Goal: Task Accomplishment & Management: Complete application form

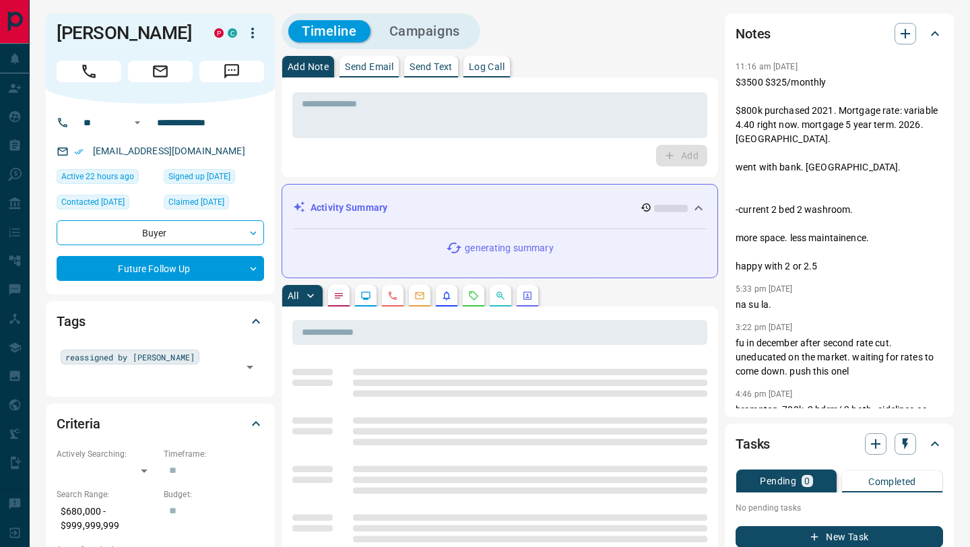
click at [395, 296] on icon "Calls" at bounding box center [392, 295] width 11 height 11
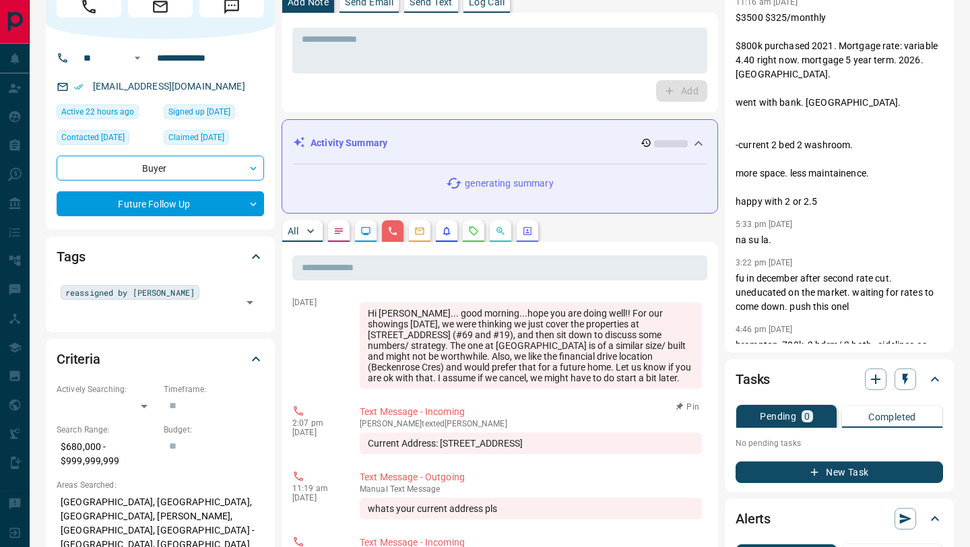
scroll to position [79, 0]
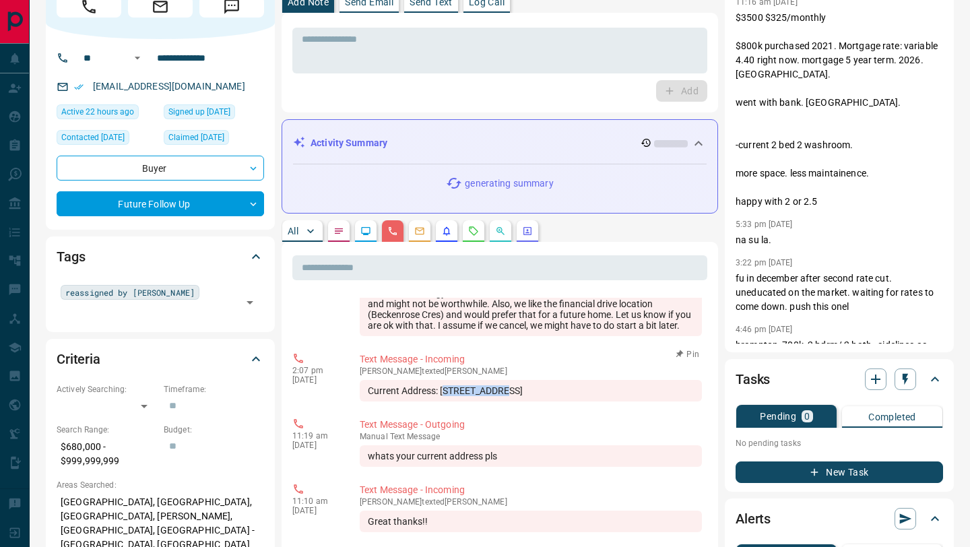
drag, startPoint x: 444, startPoint y: 389, endPoint x: 496, endPoint y: 389, distance: 51.8
click at [497, 389] on div "Current Address: [STREET_ADDRESS]" at bounding box center [531, 391] width 342 height 22
click at [496, 389] on div "Current Address: [STREET_ADDRESS]" at bounding box center [531, 391] width 342 height 22
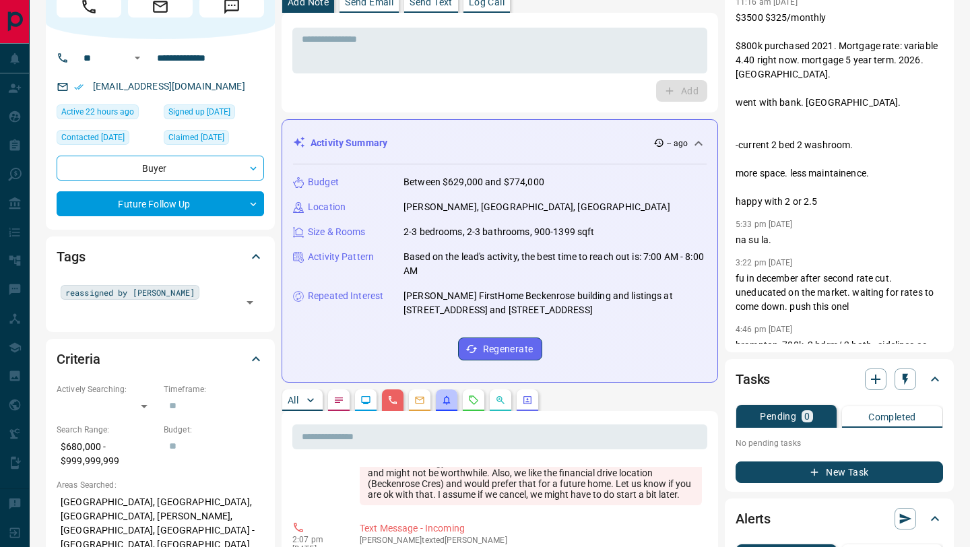
click at [442, 390] on button "button" at bounding box center [447, 400] width 22 height 22
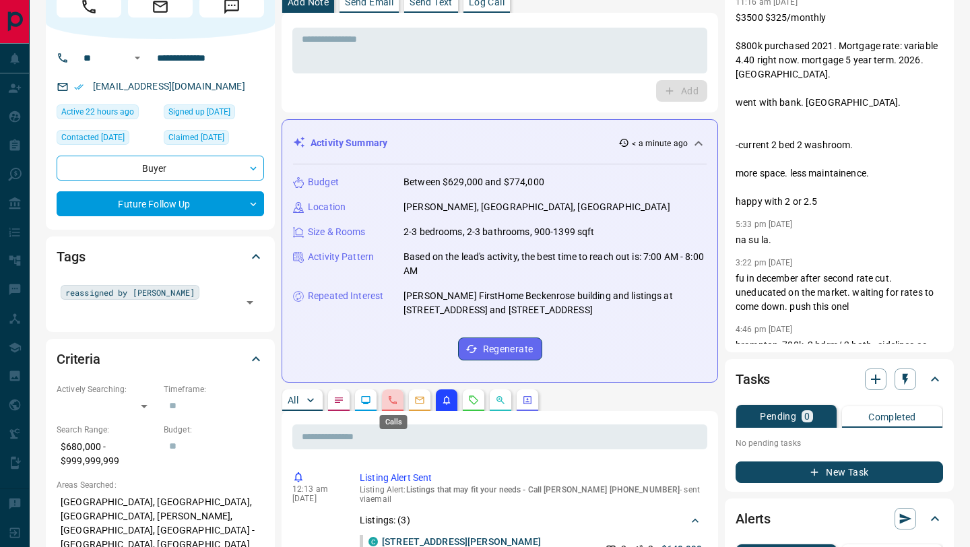
click at [391, 402] on icon "Calls" at bounding box center [392, 400] width 11 height 11
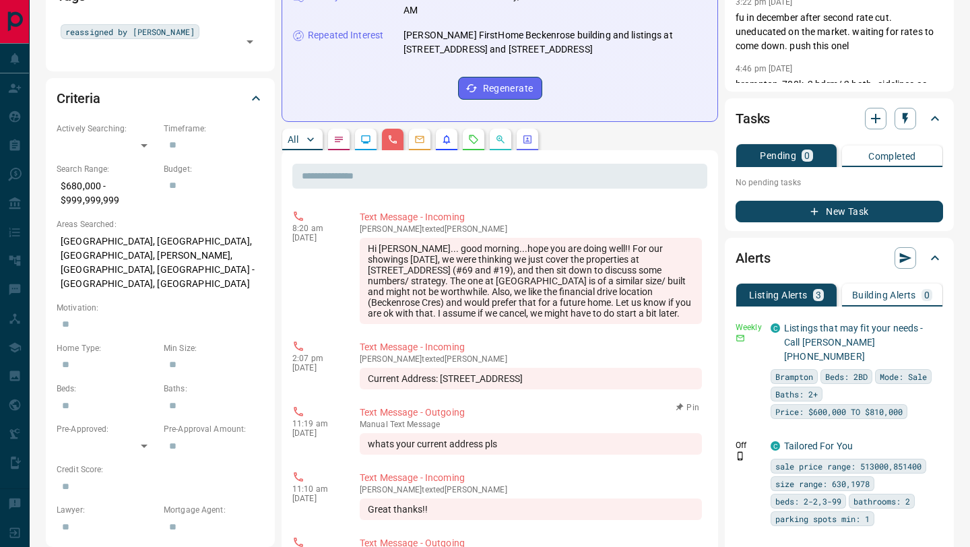
scroll to position [20, 0]
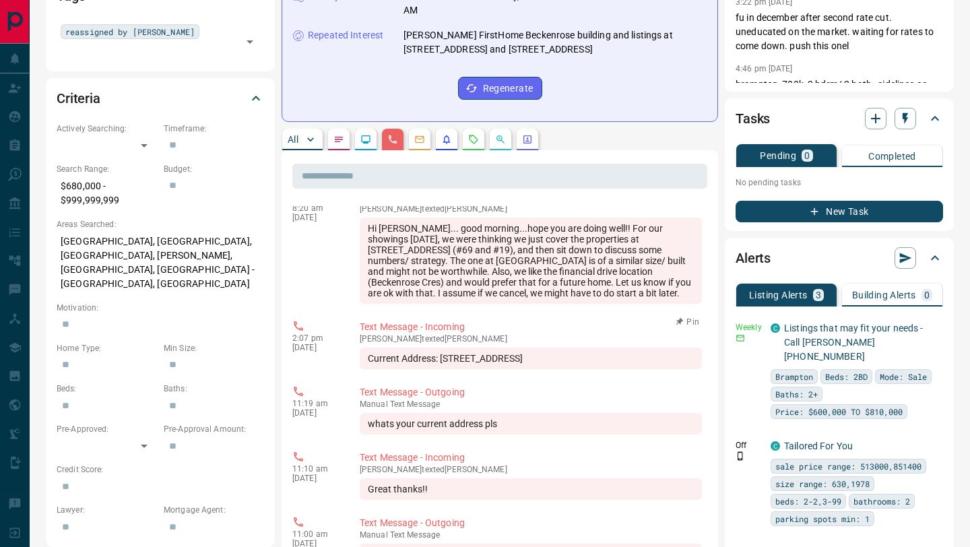
drag, startPoint x: 442, startPoint y: 359, endPoint x: 613, endPoint y: 363, distance: 171.1
click at [613, 363] on div "Current Address: [STREET_ADDRESS]" at bounding box center [531, 358] width 342 height 22
copy div "[STREET_ADDRESS]"
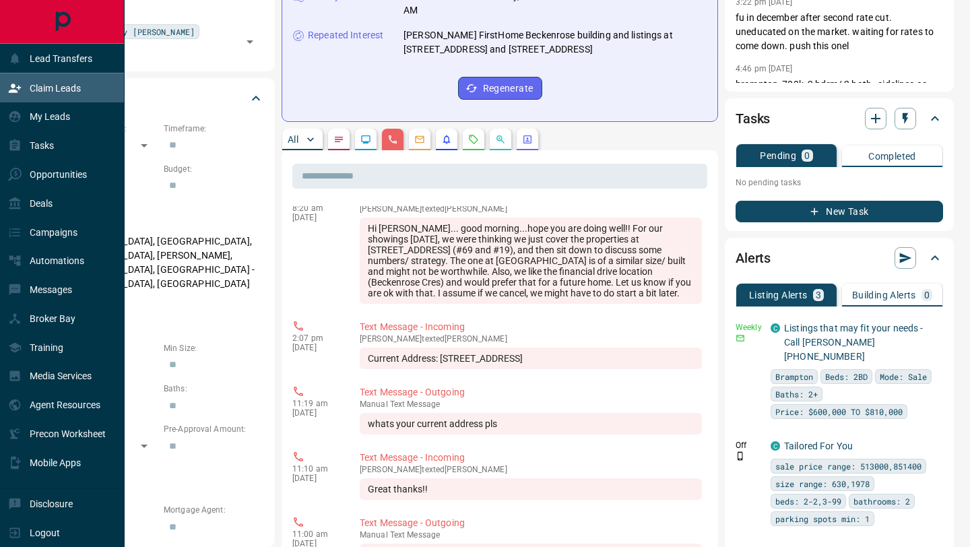
click at [24, 90] on div "Claim Leads" at bounding box center [44, 88] width 73 height 22
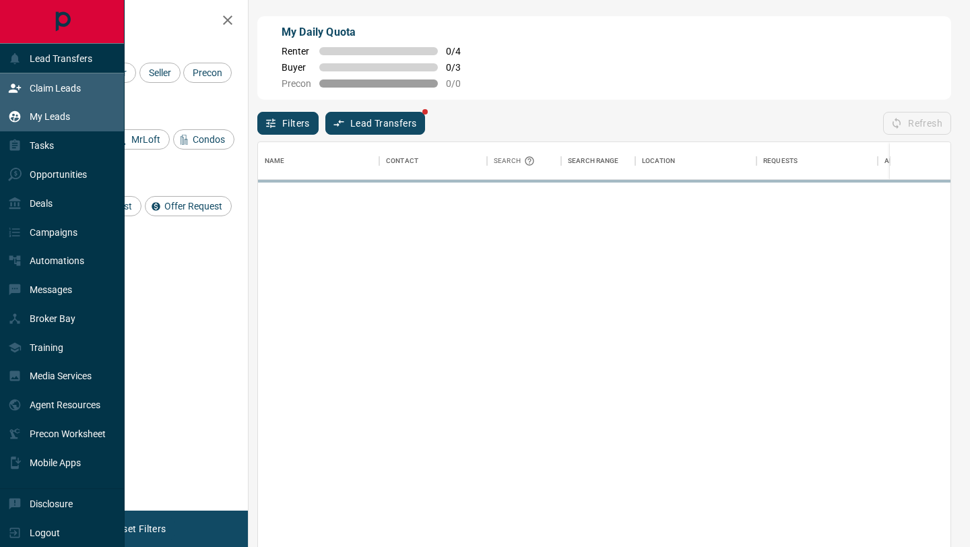
scroll to position [415, 692]
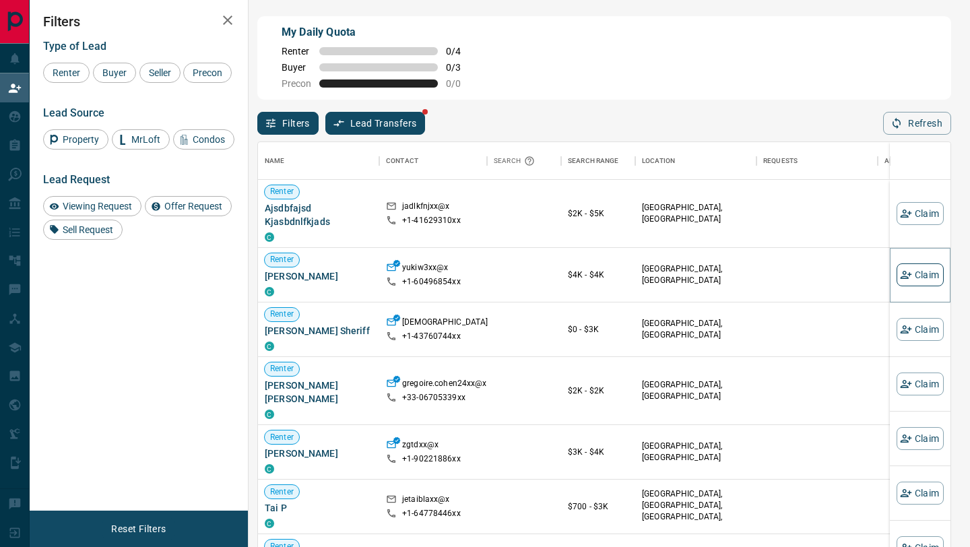
click at [920, 271] on button "Claim" at bounding box center [919, 274] width 47 height 23
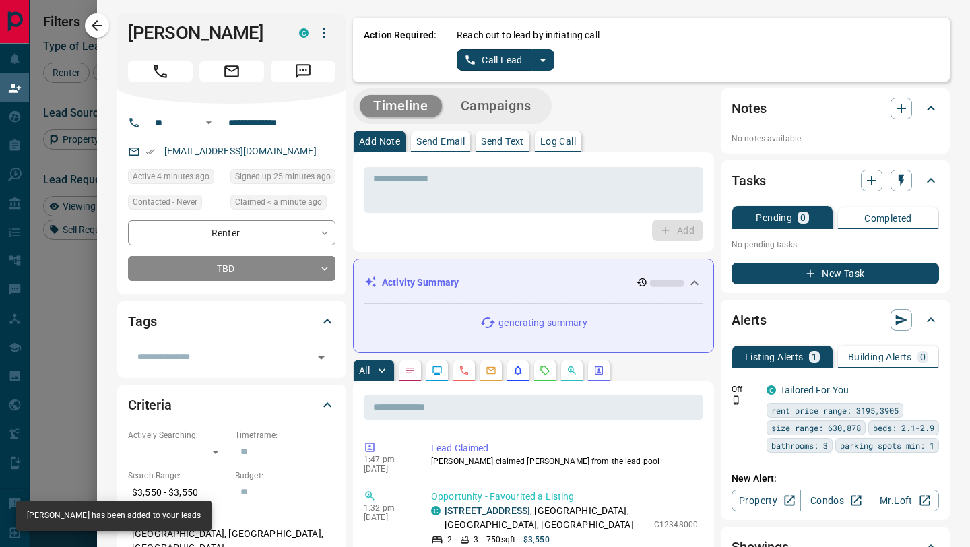
click at [547, 59] on icon "split button" at bounding box center [543, 60] width 16 height 16
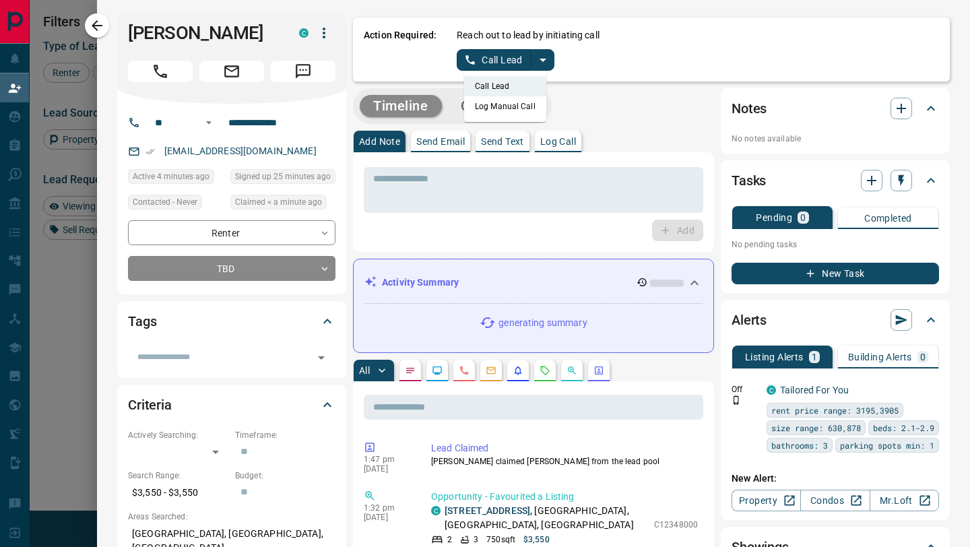
click at [526, 108] on li "Log Manual Call" at bounding box center [505, 106] width 82 height 20
click at [495, 64] on button "Log Manual Call" at bounding box center [501, 60] width 89 height 22
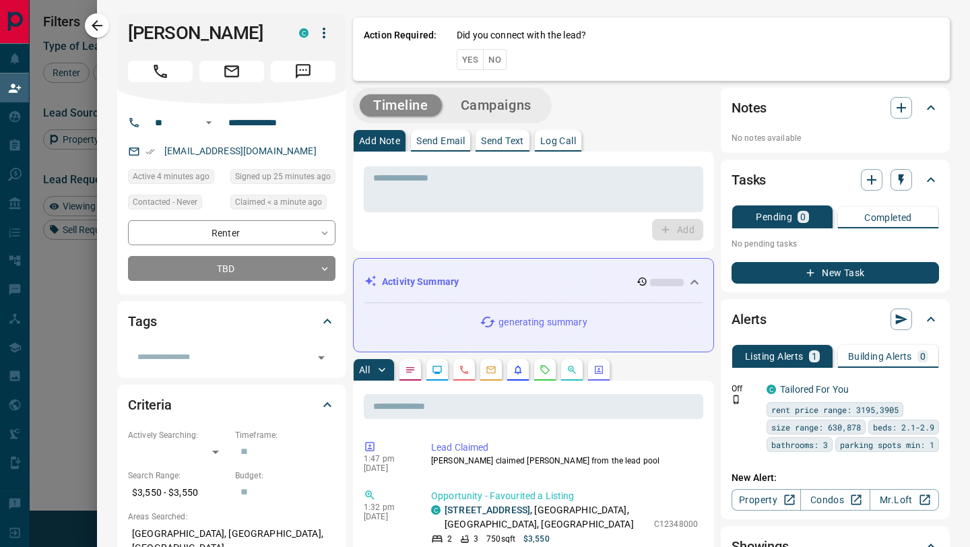
click at [501, 65] on button "No" at bounding box center [495, 59] width 24 height 21
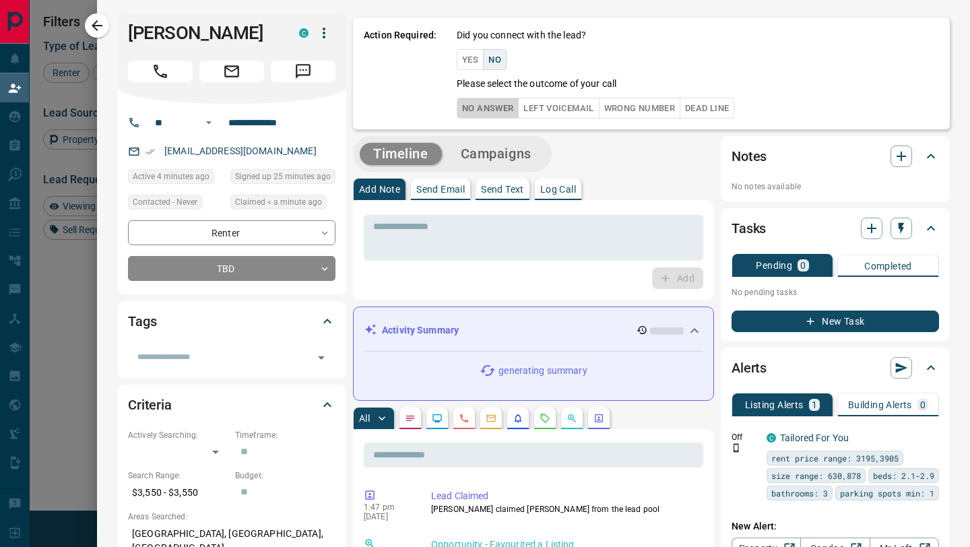
click at [494, 106] on button "No Answer" at bounding box center [488, 108] width 62 height 21
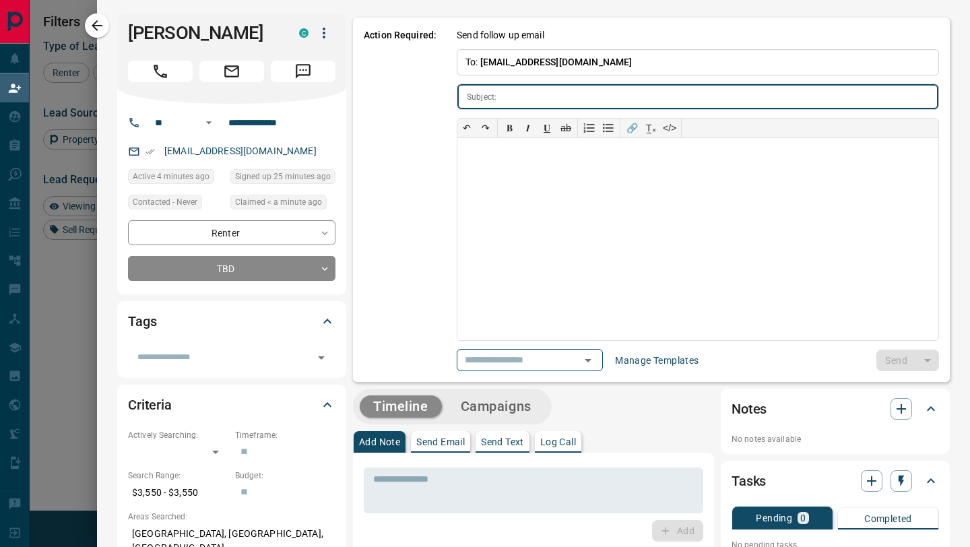
type input "**********"
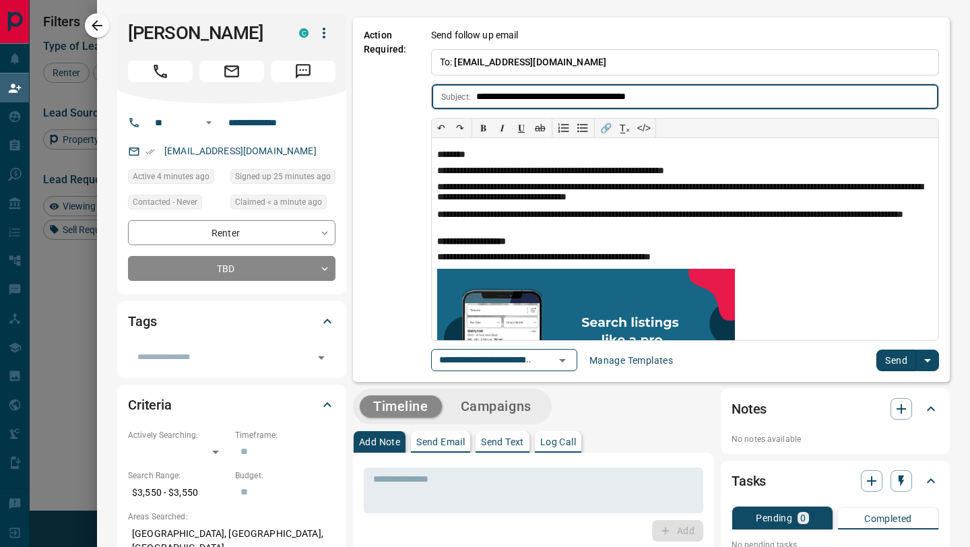
click at [888, 364] on button "Send" at bounding box center [896, 360] width 40 height 22
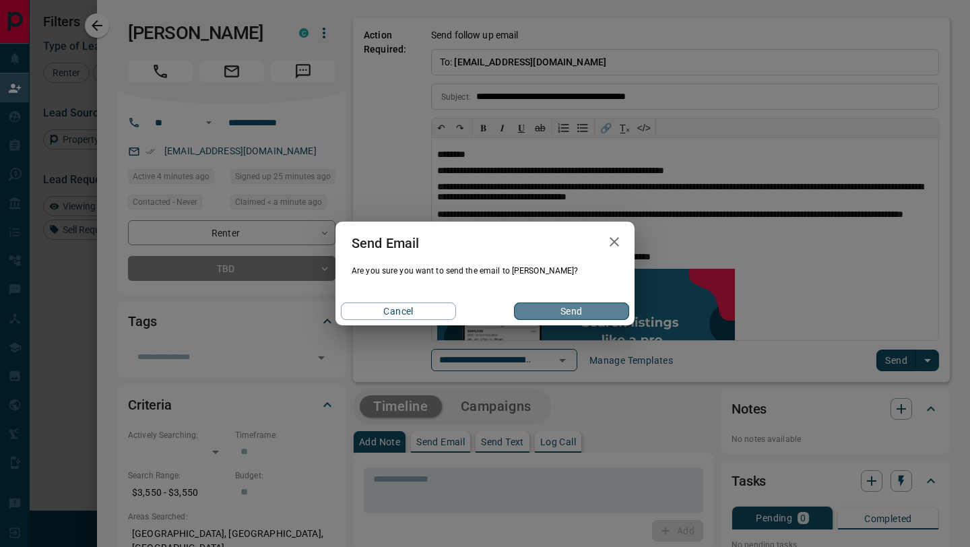
click at [551, 310] on button "Send" at bounding box center [571, 311] width 115 height 18
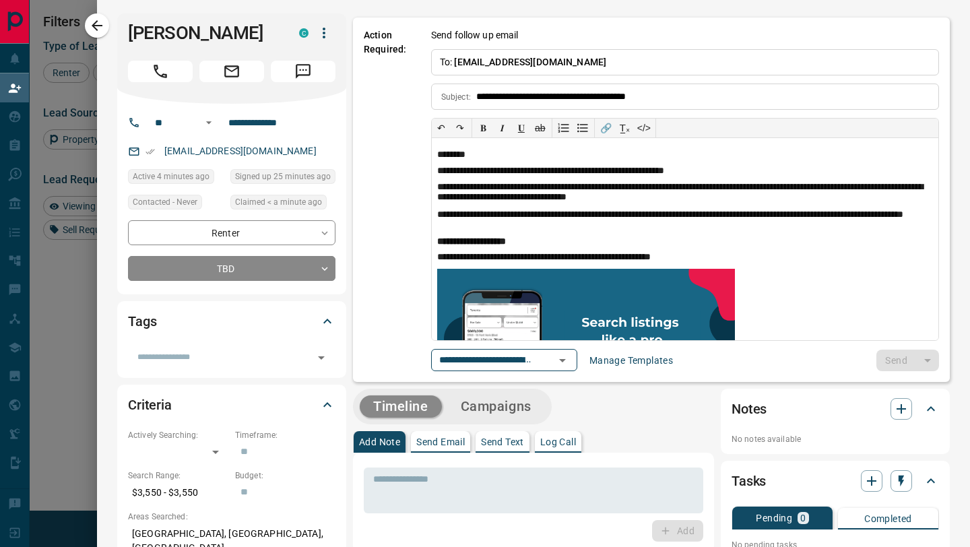
click at [106, 24] on button "button" at bounding box center [97, 25] width 24 height 24
